Goal: Complete application form

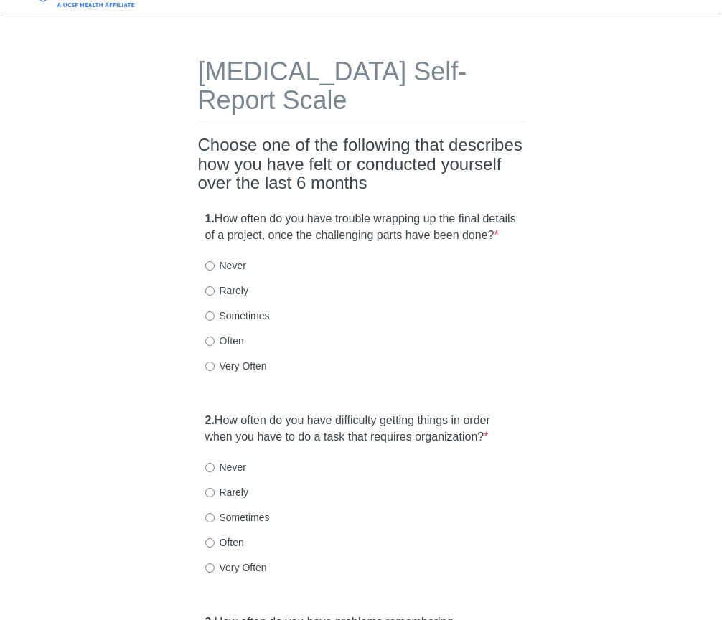
scroll to position [34, 0]
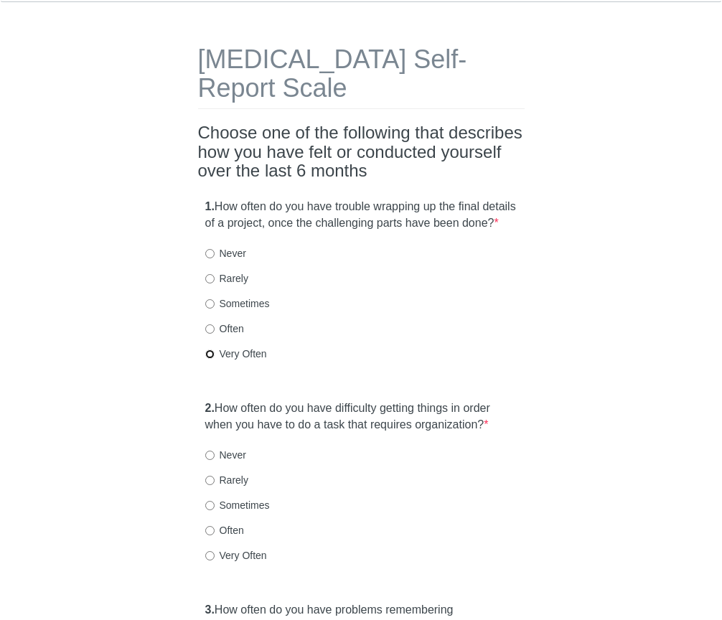
click at [210, 359] on input "Very Often" at bounding box center [209, 354] width 9 height 9
radio input "true"
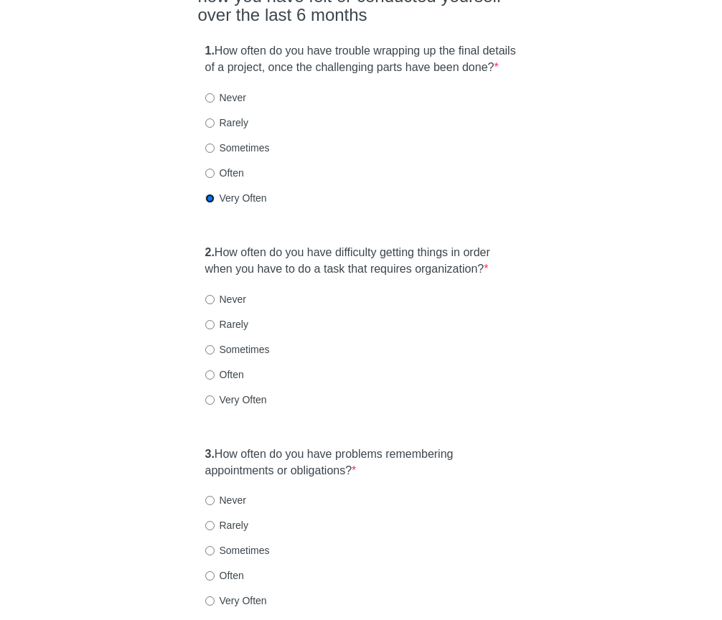
scroll to position [195, 0]
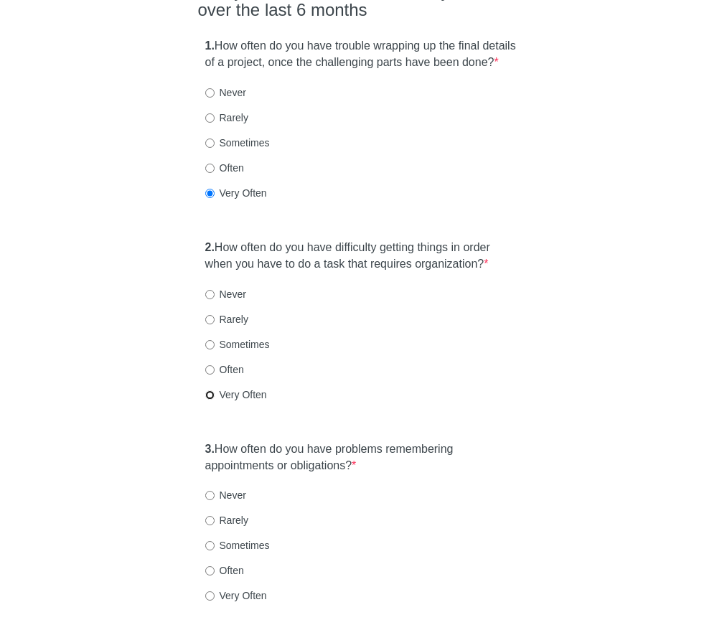
click at [212, 400] on input "Very Often" at bounding box center [209, 394] width 9 height 9
radio input "true"
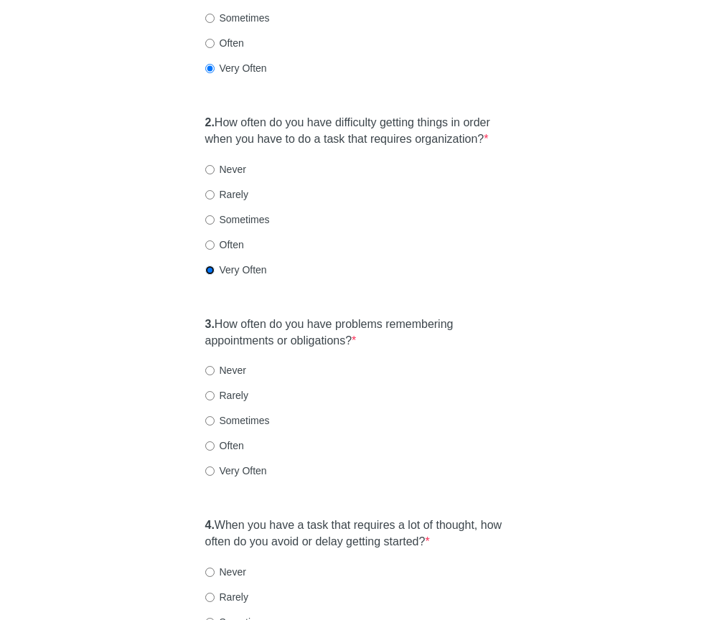
scroll to position [335, 0]
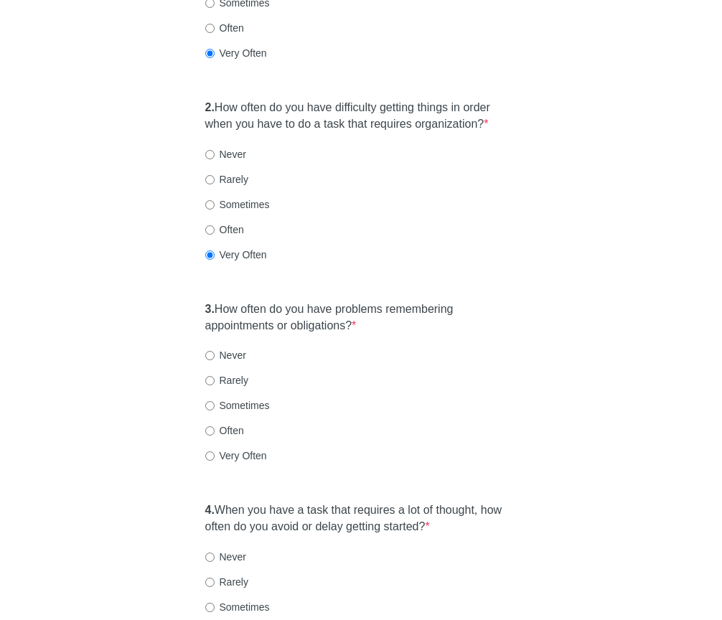
click at [214, 463] on label "Very Often" at bounding box center [236, 456] width 62 height 14
click at [214, 461] on input "Very Often" at bounding box center [209, 455] width 9 height 9
radio input "true"
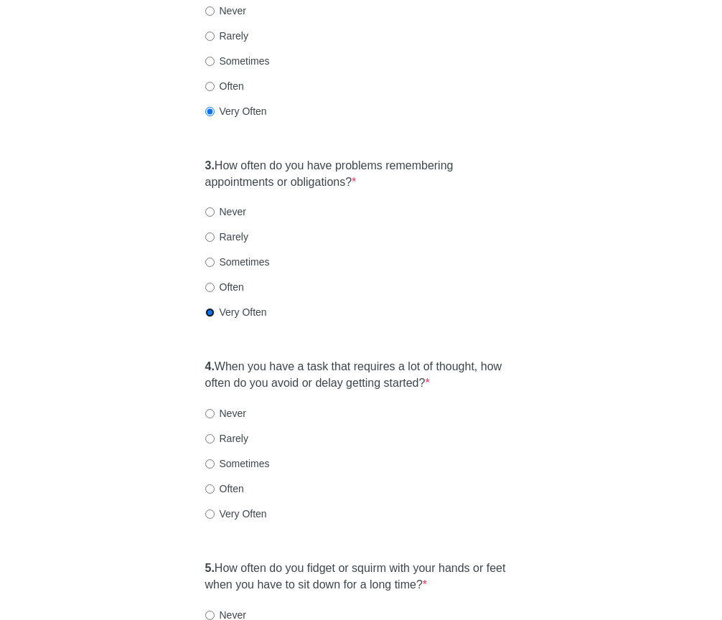
scroll to position [480, 0]
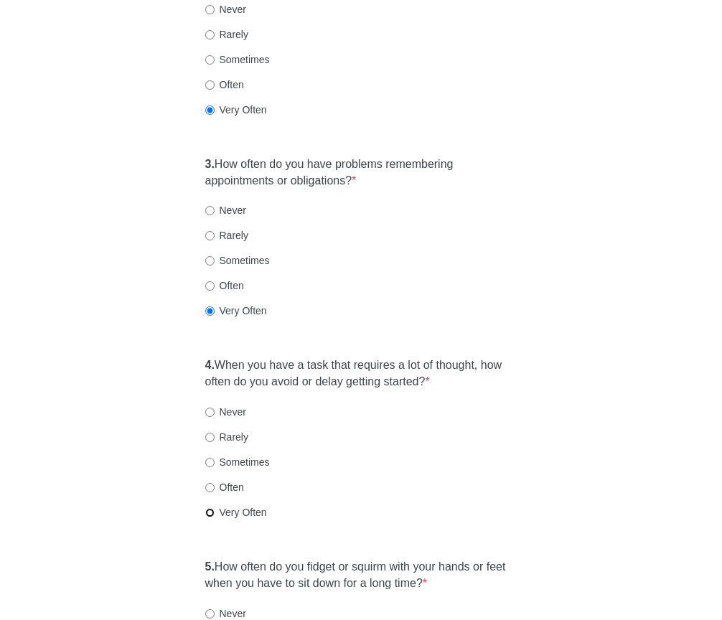
click at [210, 517] on input "Very Often" at bounding box center [209, 512] width 9 height 9
radio input "true"
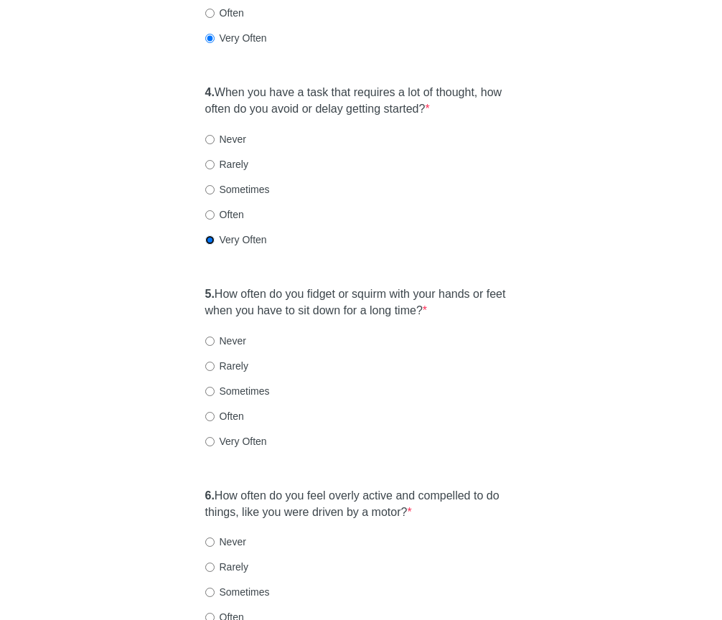
scroll to position [754, 0]
click at [208, 446] on input "Very Often" at bounding box center [209, 440] width 9 height 9
radio input "true"
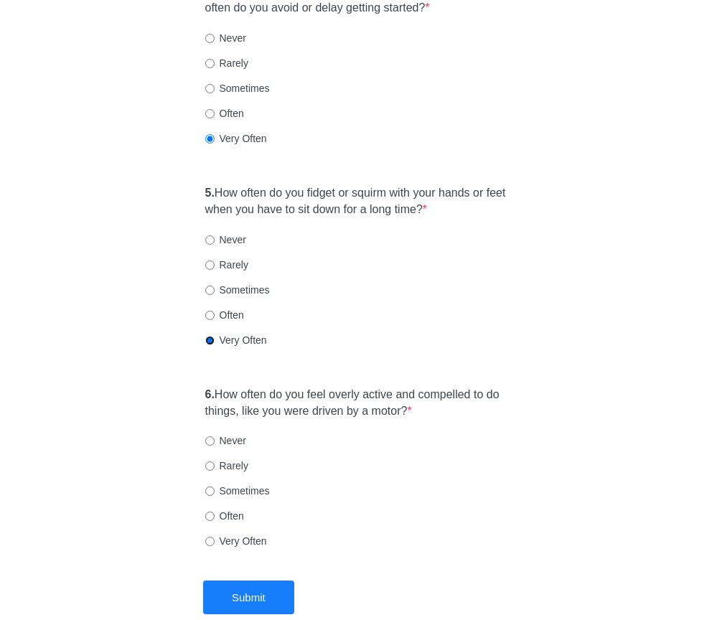
scroll to position [877, 0]
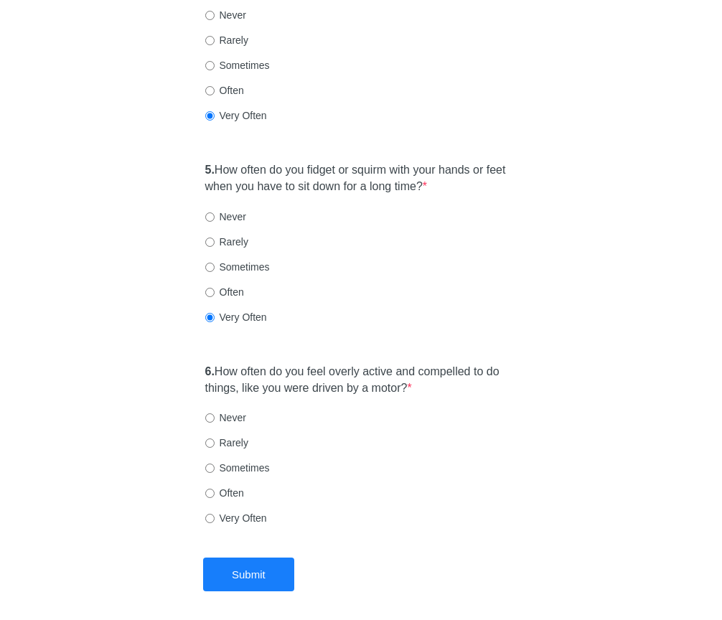
click at [214, 525] on label "Very Often" at bounding box center [236, 518] width 62 height 14
click at [214, 523] on input "Very Often" at bounding box center [209, 518] width 9 height 9
radio input "true"
click at [254, 591] on button "Submit" at bounding box center [248, 575] width 91 height 34
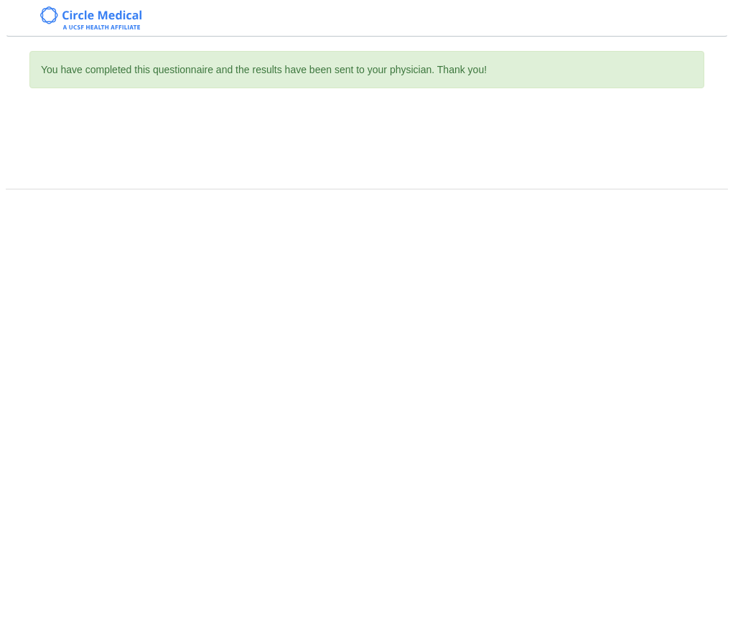
scroll to position [0, 0]
